Goal: Task Accomplishment & Management: Manage account settings

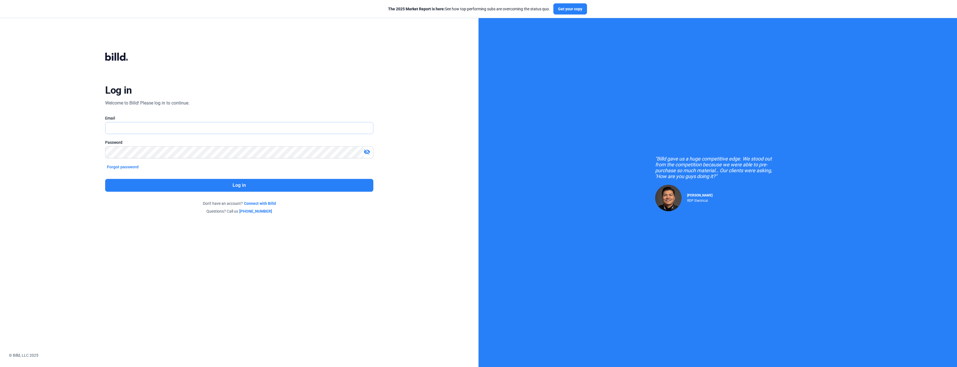
type input "[PERSON_NAME][EMAIL_ADDRESS][DOMAIN_NAME]"
click at [248, 187] on button "Log in" at bounding box center [239, 185] width 268 height 13
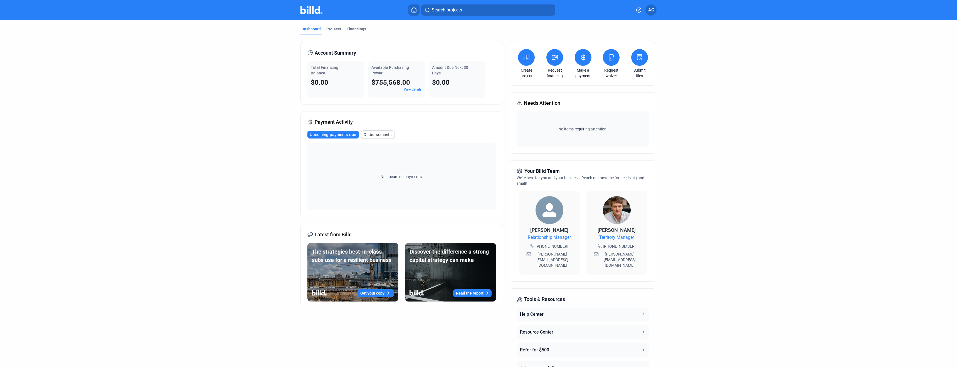
click at [379, 136] on span "Disbursements" at bounding box center [378, 135] width 28 height 6
click at [355, 29] on div "Financings" at bounding box center [356, 29] width 19 height 6
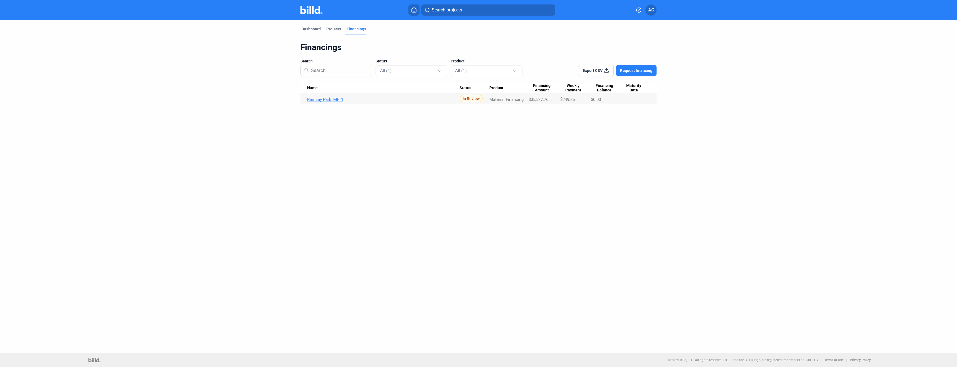
click at [338, 99] on link "Ramsay Park_MF_1" at bounding box center [383, 99] width 153 height 5
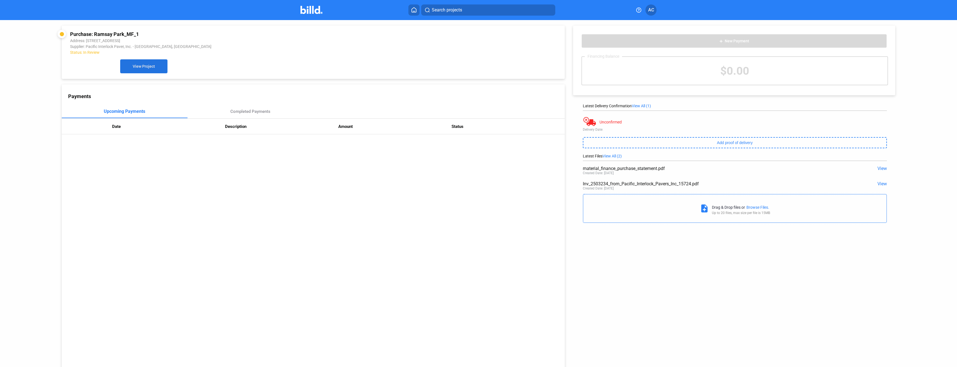
click at [138, 67] on span "View Project" at bounding box center [144, 66] width 22 height 4
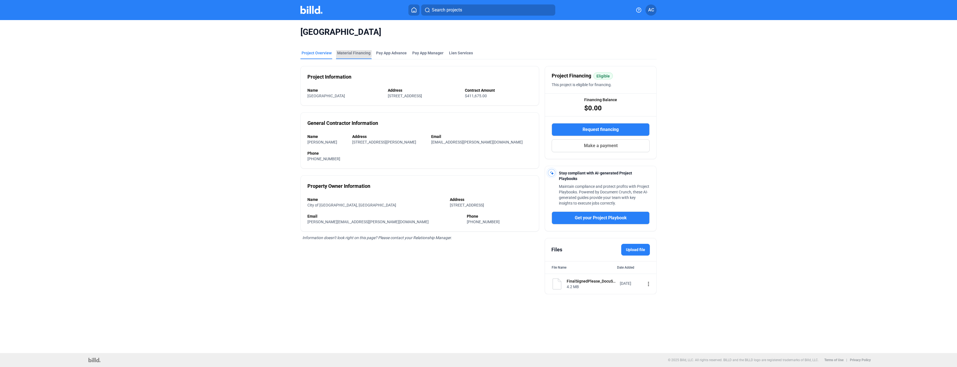
click at [350, 51] on div "Material Financing" at bounding box center [353, 53] width 33 height 6
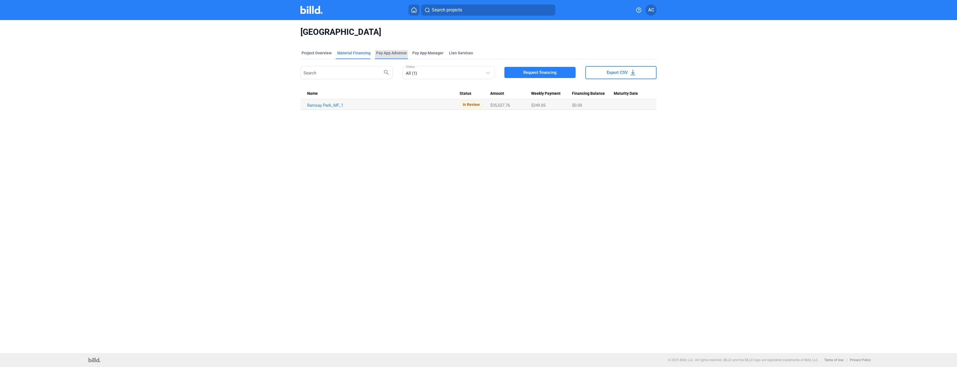
click at [395, 56] on div "Pay App Advance" at bounding box center [391, 54] width 33 height 9
click at [473, 52] on div "Project Overview Material Financing Pay App Advance Pay App Manager Lien Servic…" at bounding box center [479, 54] width 356 height 9
click at [451, 53] on div "Lien Services" at bounding box center [461, 53] width 24 height 6
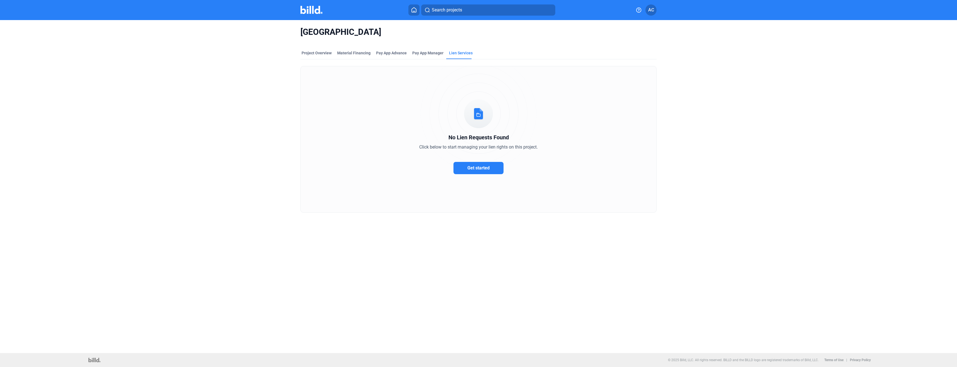
click at [314, 12] on img at bounding box center [312, 10] width 22 height 8
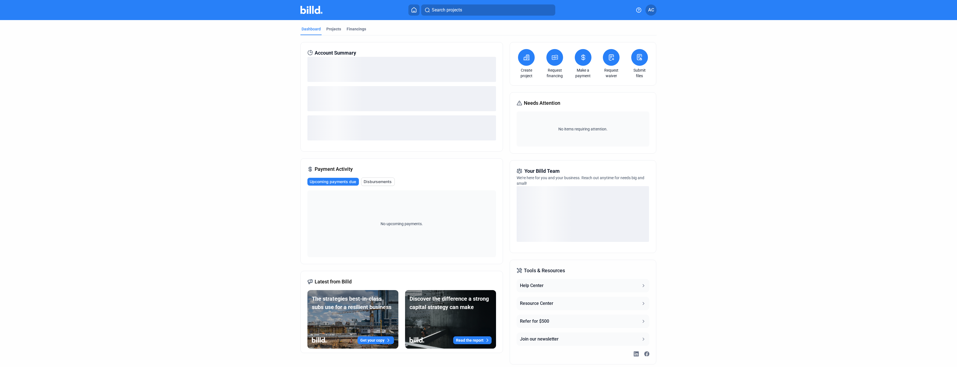
click at [650, 11] on span "AC" at bounding box center [651, 10] width 6 height 7
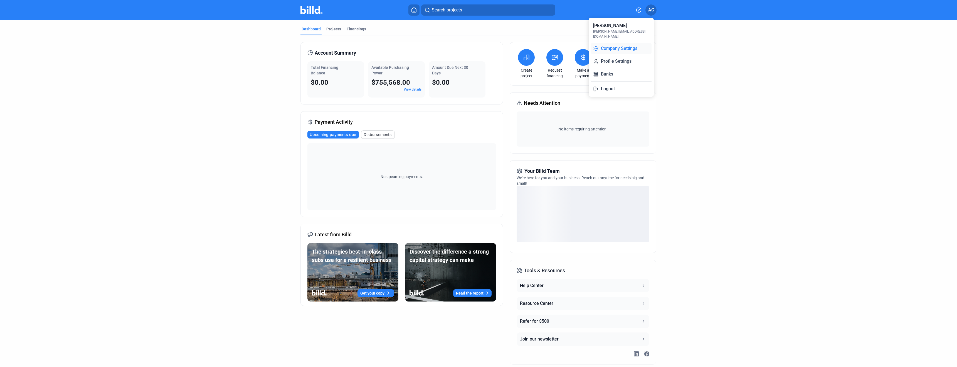
click at [619, 44] on button "Company Settings" at bounding box center [621, 48] width 61 height 11
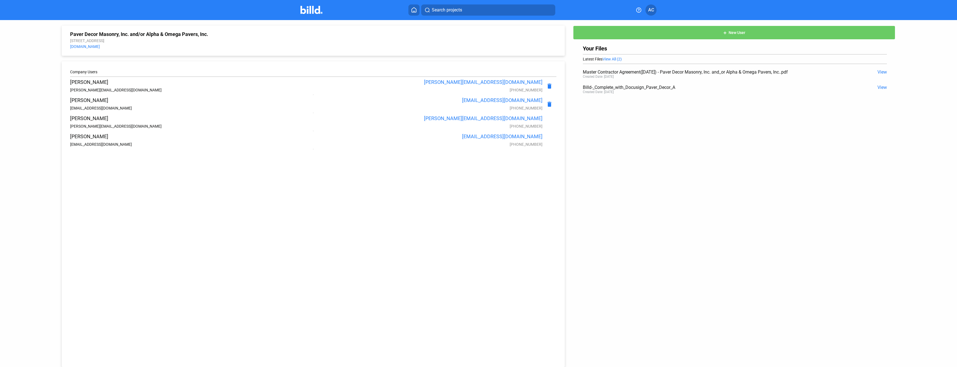
click at [878, 87] on span "View" at bounding box center [882, 87] width 9 height 5
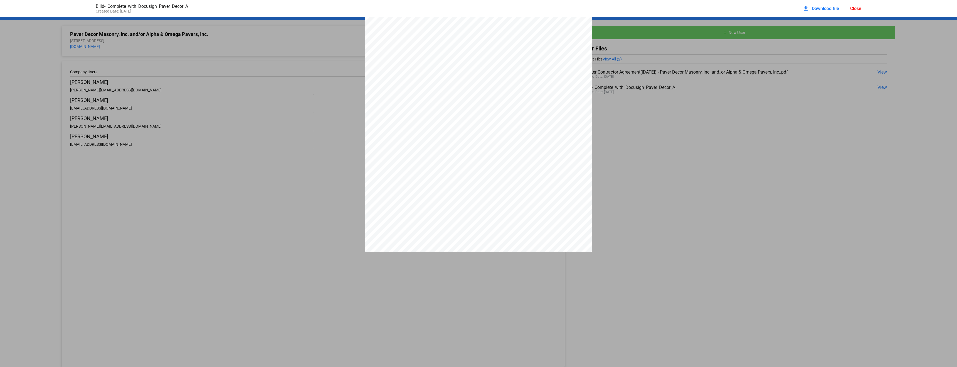
scroll to position [6894, 0]
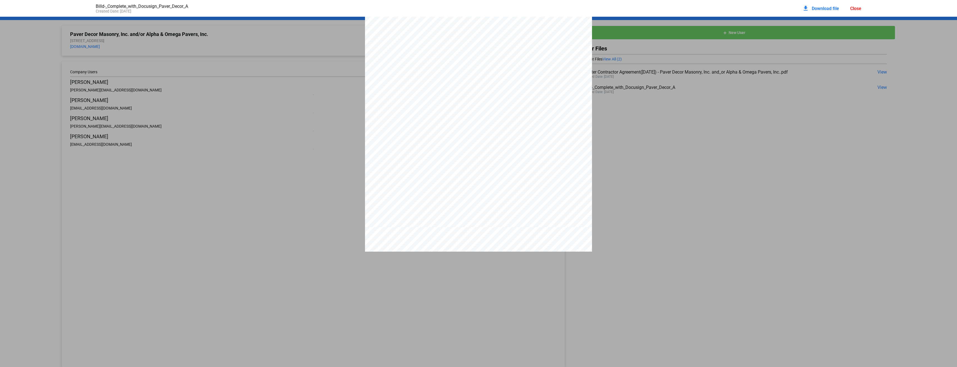
scroll to position [6421, 0]
